Goal: Register for event/course

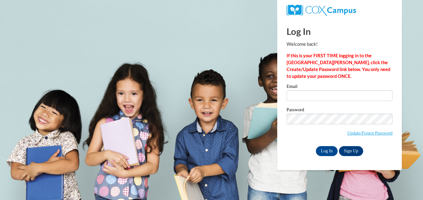
type input "[EMAIL_ADDRESS][DOMAIN_NAME]"
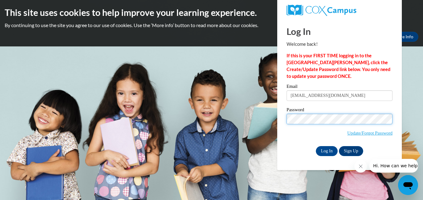
click at [316, 146] on input "Log In" at bounding box center [327, 151] width 22 height 10
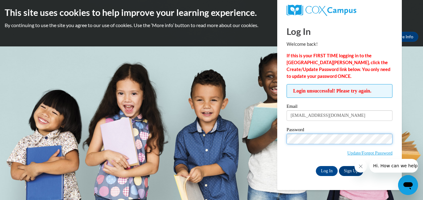
click at [316, 166] on input "Log In" at bounding box center [327, 171] width 22 height 10
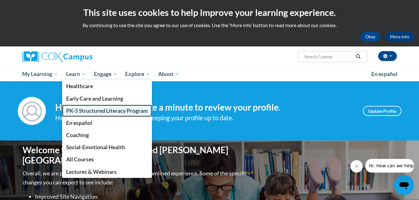
click at [88, 108] on span "PK-5 Structured Literacy Program" at bounding box center [107, 111] width 82 height 7
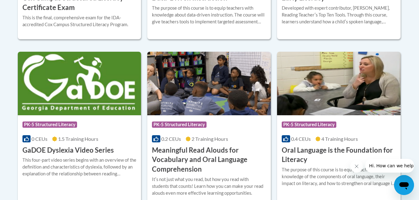
scroll to position [385, 0]
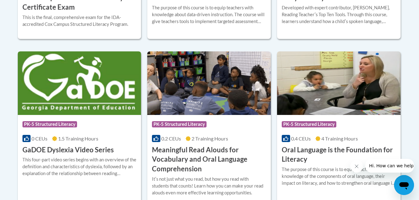
click at [81, 110] on img at bounding box center [79, 83] width 123 height 64
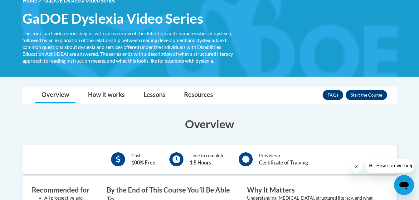
scroll to position [93, 0]
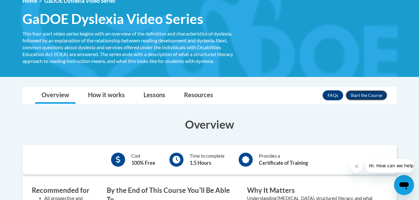
click at [367, 95] on button "Enroll" at bounding box center [365, 95] width 41 height 10
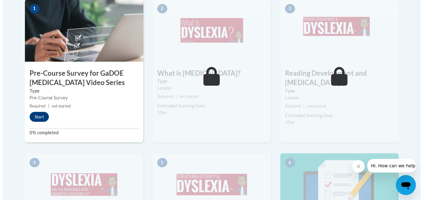
scroll to position [221, 0]
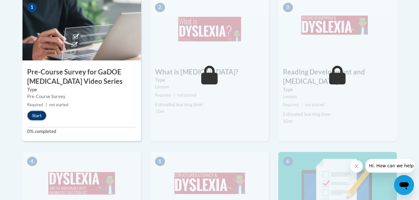
click at [36, 114] on button "Start" at bounding box center [36, 116] width 19 height 10
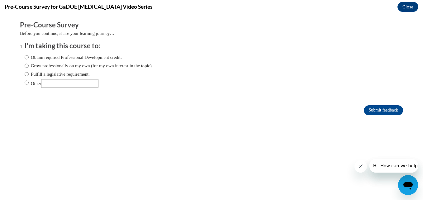
scroll to position [0, 0]
click at [105, 56] on label "Obtain required Professional Development credit." at bounding box center [73, 57] width 97 height 7
click at [29, 56] on input "Obtain required Professional Development credit." at bounding box center [27, 57] width 4 height 7
radio input "true"
click at [360, 168] on icon "Close message from company" at bounding box center [360, 166] width 5 height 5
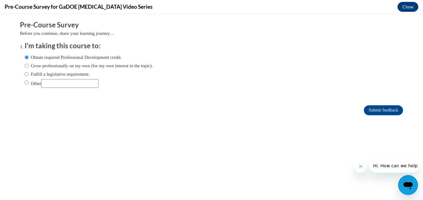
click at [360, 167] on icon "Close message from company" at bounding box center [360, 166] width 5 height 5
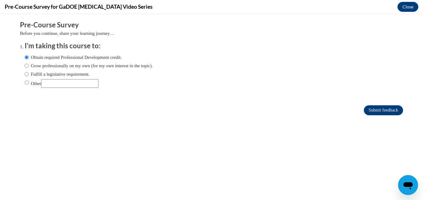
click at [373, 109] on input "Submit feedback" at bounding box center [383, 110] width 39 height 10
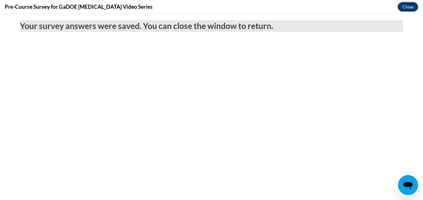
click at [405, 7] on button "Close" at bounding box center [408, 7] width 21 height 10
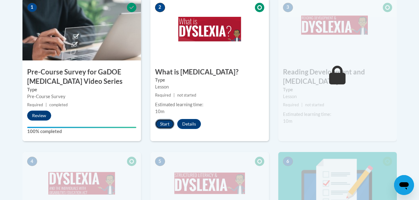
click at [163, 123] on button "Start" at bounding box center [164, 124] width 19 height 10
